Goal: Obtain resource: Download file/media

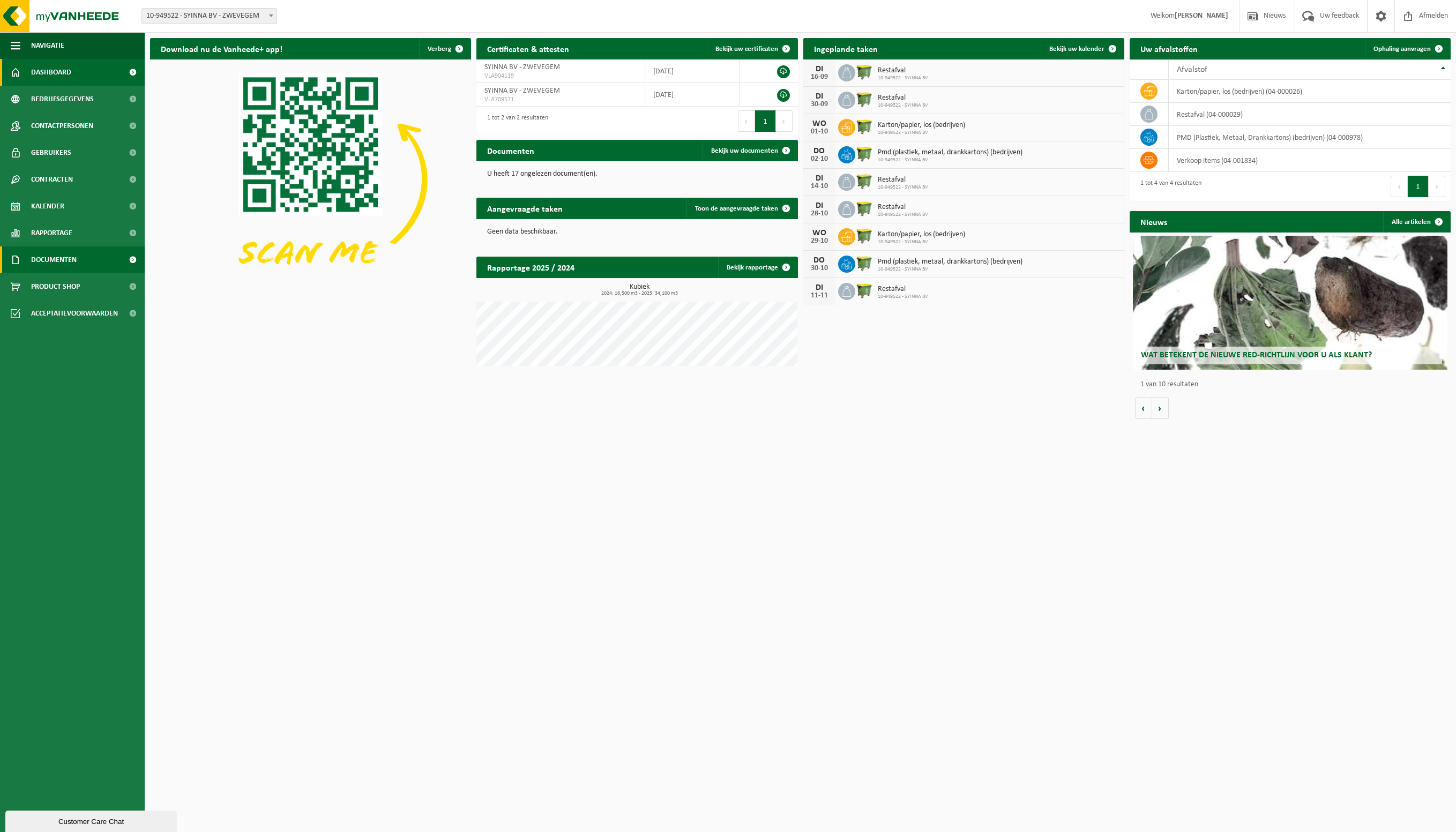
click at [60, 258] on span "Documenten" at bounding box center [54, 259] width 46 height 27
click at [50, 311] on span "Documenten" at bounding box center [53, 310] width 40 height 20
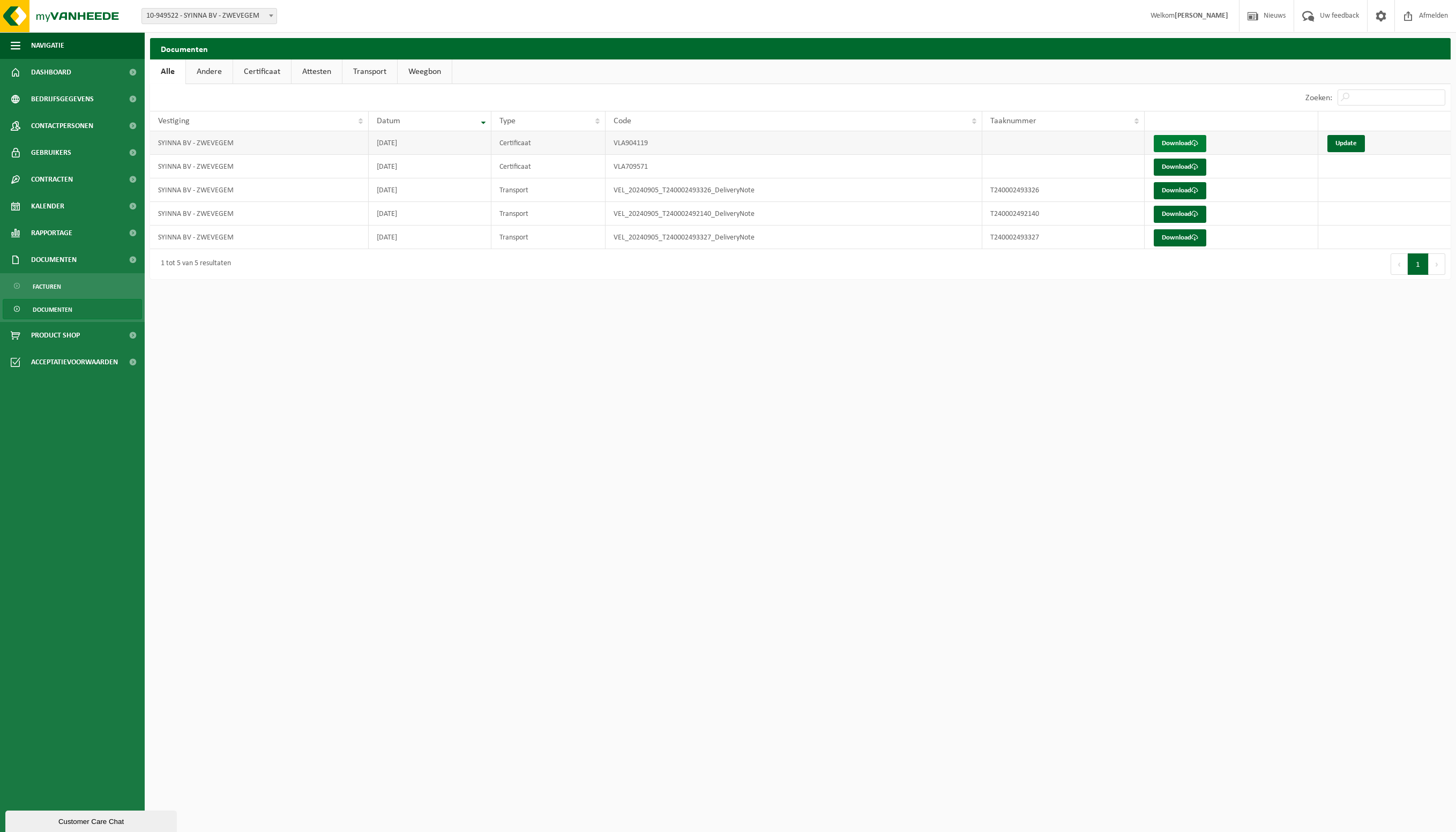
scroll to position [1, 0]
click at [1165, 141] on link "Download" at bounding box center [1180, 144] width 53 height 17
click at [1190, 167] on link "Download" at bounding box center [1180, 167] width 53 height 17
click at [1345, 146] on link "Update" at bounding box center [1346, 144] width 37 height 17
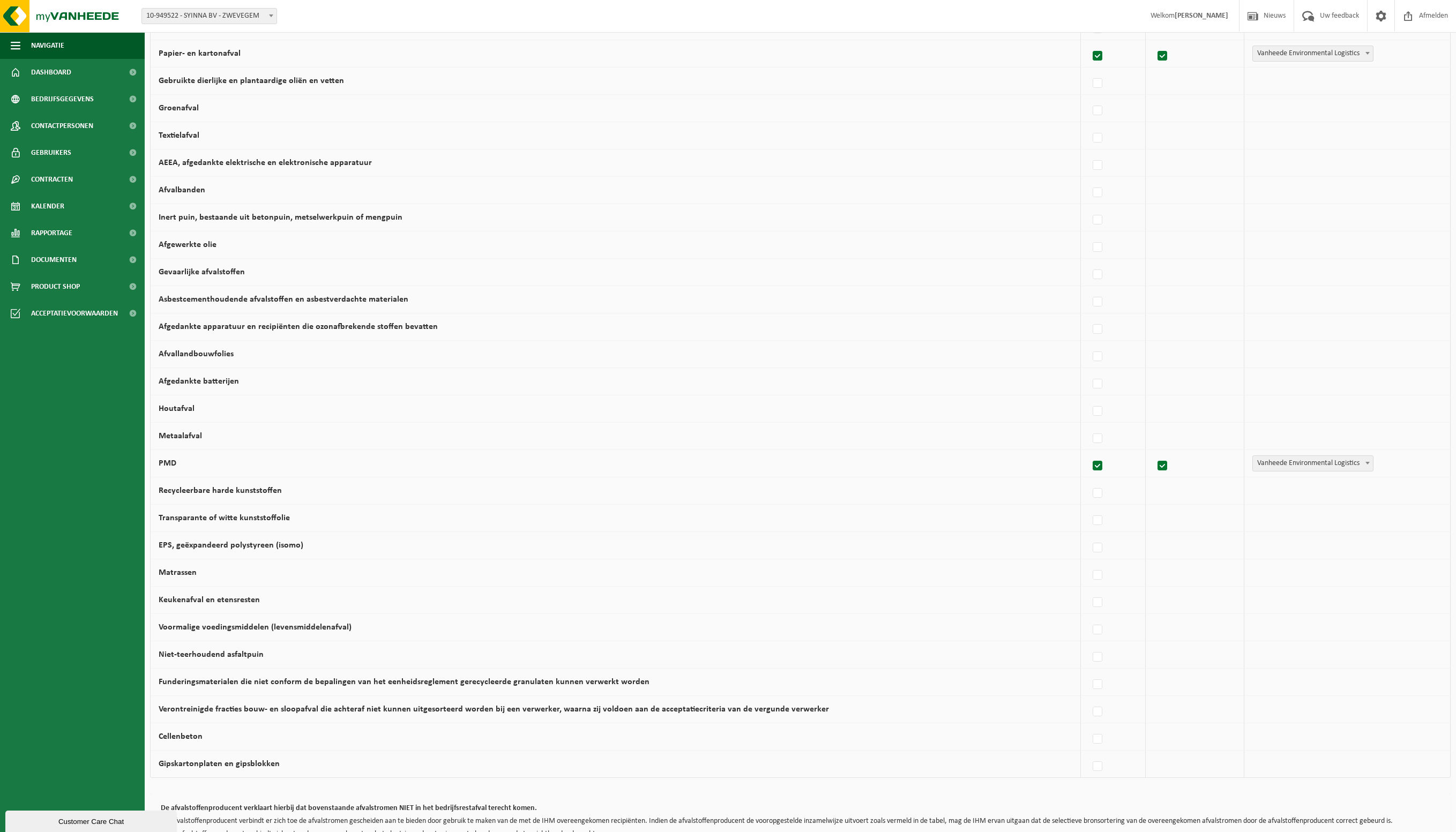
scroll to position [270, 0]
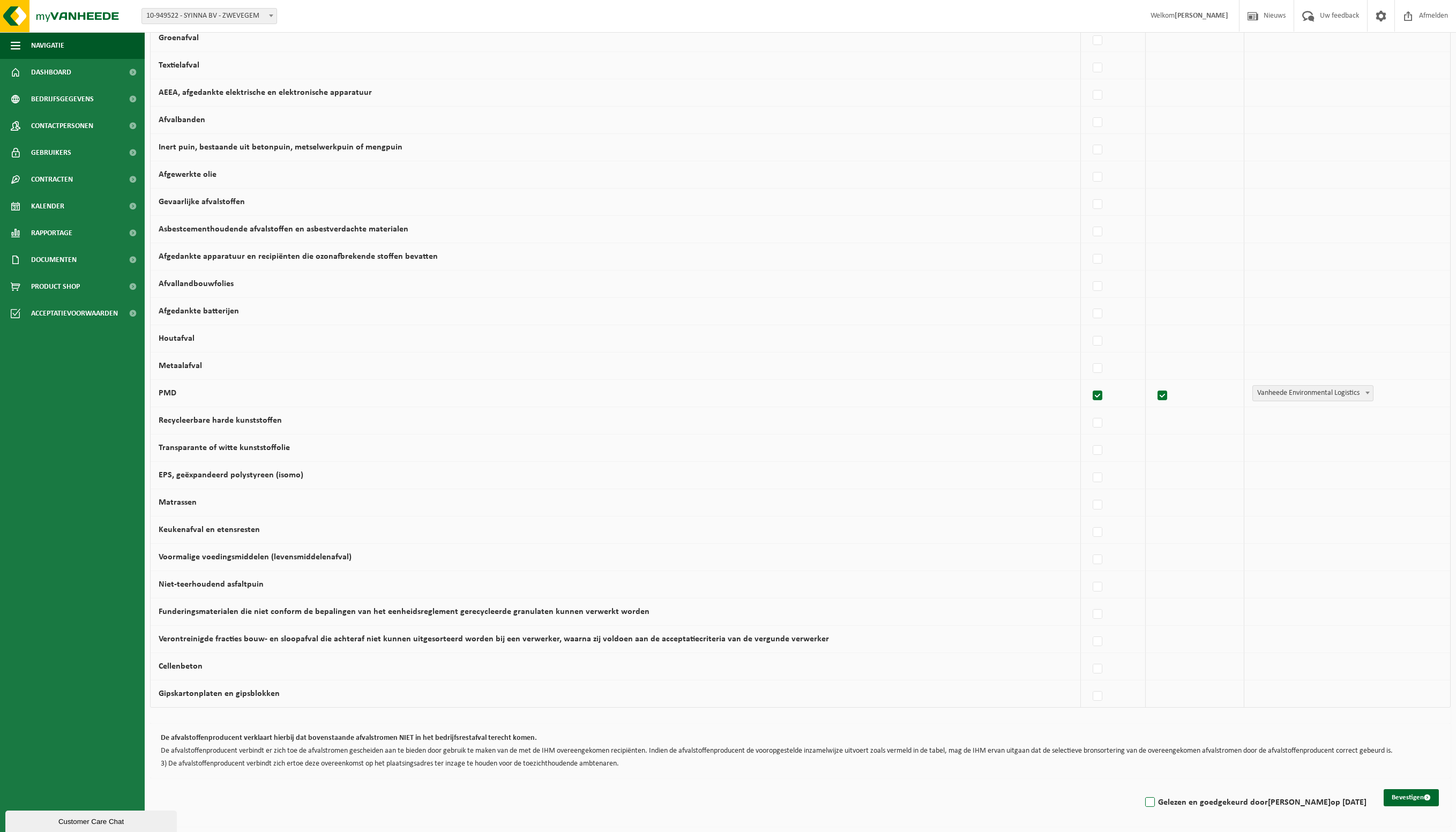
click at [1143, 795] on label "Gelezen en goedgekeurd door Kaat Vandenbossche op 09/09/25" at bounding box center [1254, 803] width 223 height 16
click at [1141, 790] on input "Gelezen en goedgekeurd door Kaat Vandenbossche op 09/09/25" at bounding box center [1141, 789] width 1 height 1
checkbox input "true"
click at [1398, 794] on button "Bevestigen" at bounding box center [1411, 798] width 55 height 17
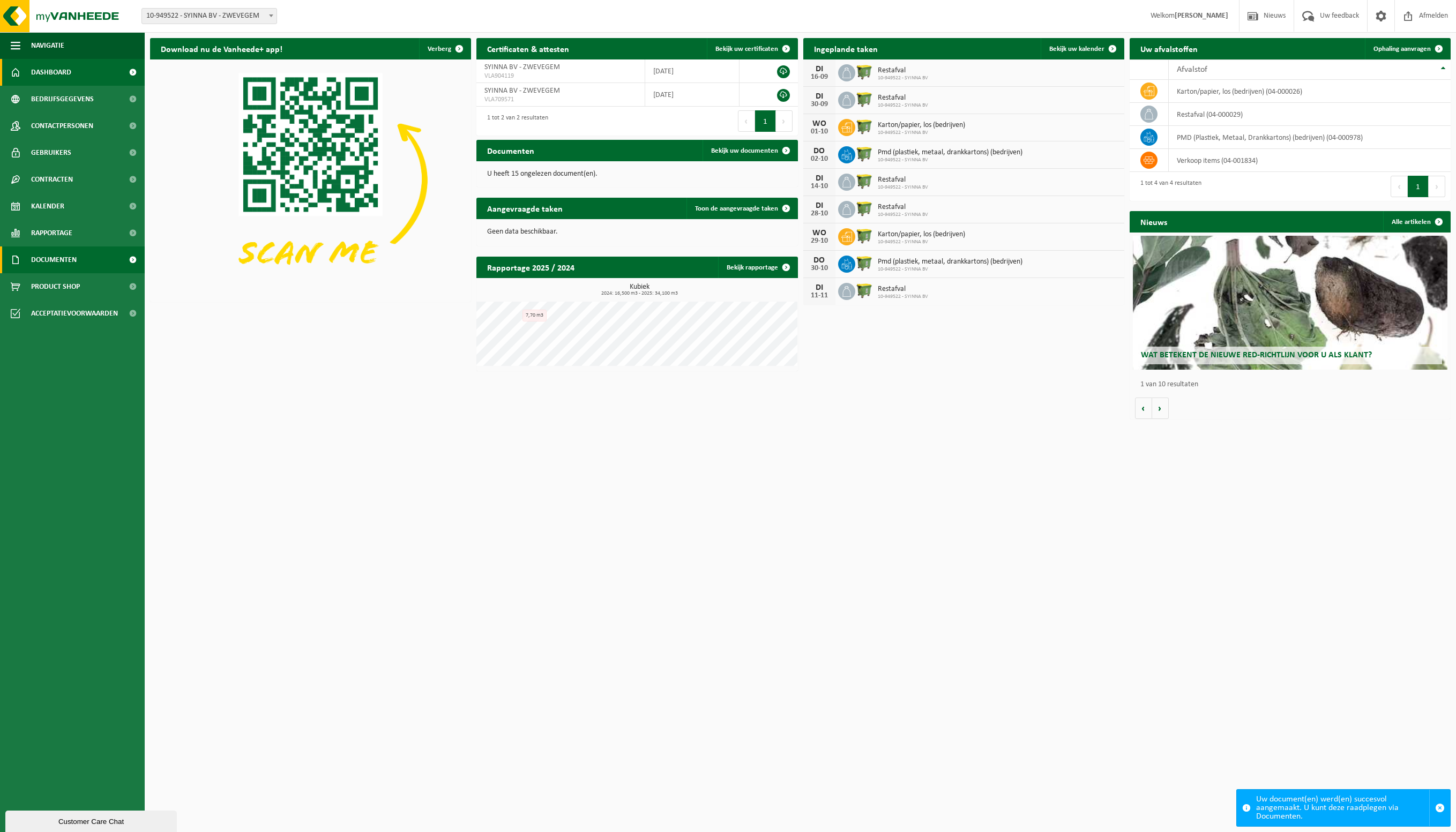
click at [66, 262] on span "Documenten" at bounding box center [54, 259] width 46 height 27
click at [66, 312] on span "Documenten" at bounding box center [53, 310] width 40 height 20
